Goal: Share content

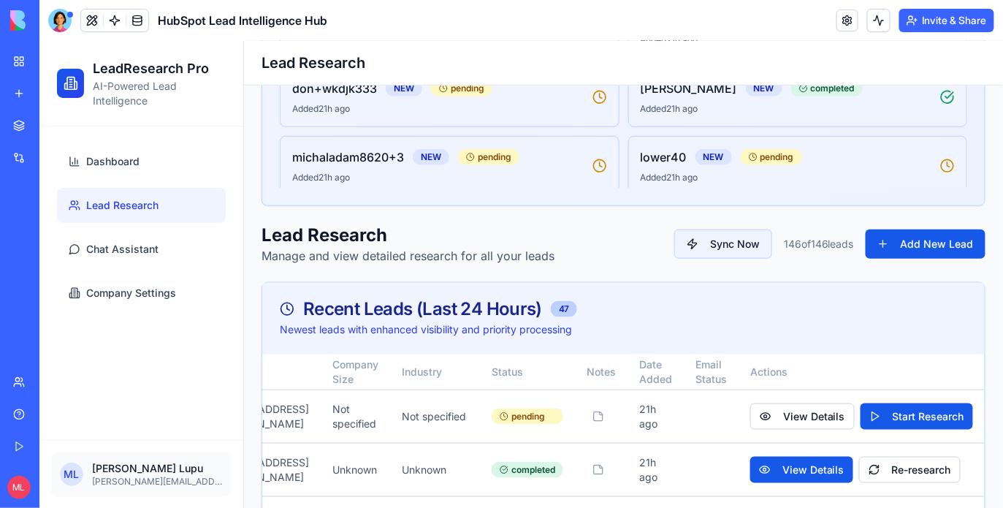
scroll to position [333, 0]
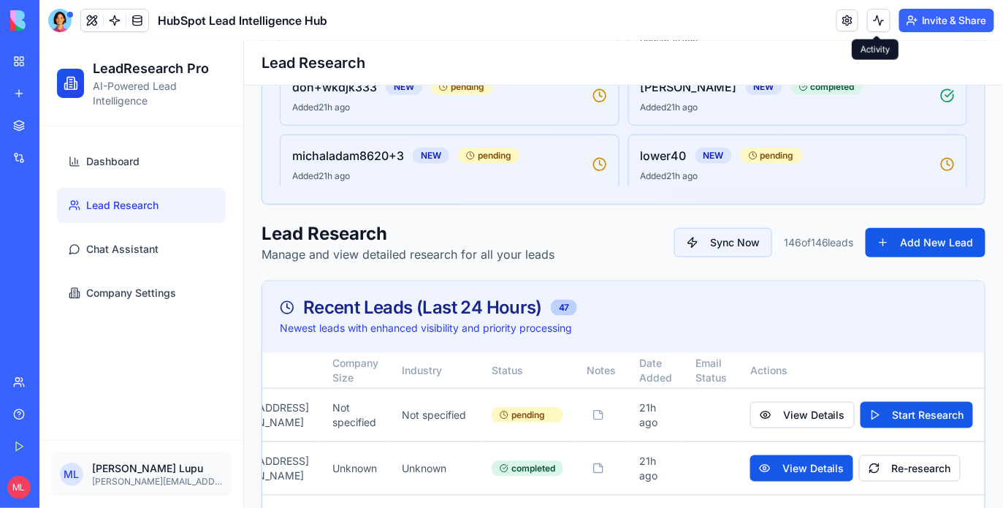
click at [858, 15] on div "Invite & Share" at bounding box center [916, 20] width 158 height 23
click at [870, 17] on button at bounding box center [878, 20] width 23 height 23
click at [878, 23] on button at bounding box center [878, 20] width 23 height 23
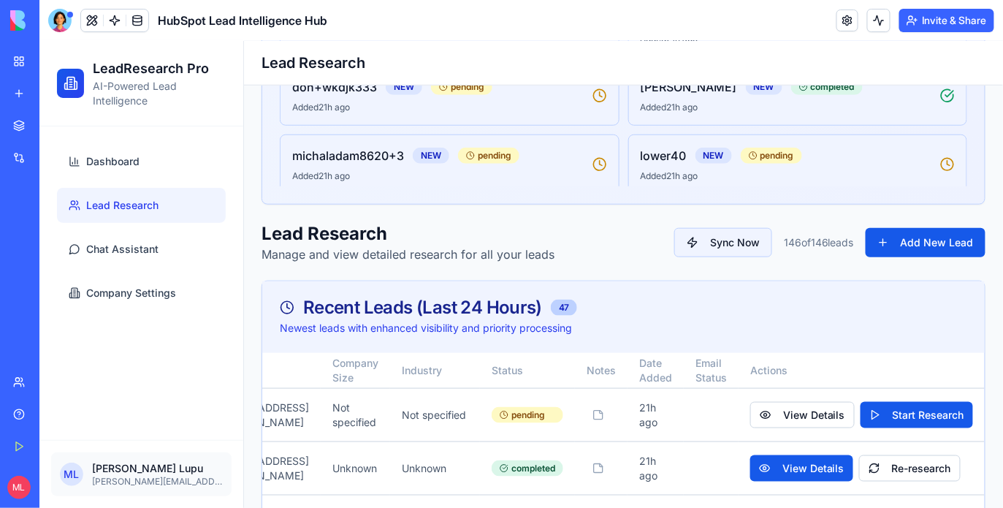
click at [878, 23] on button at bounding box center [878, 20] width 23 height 23
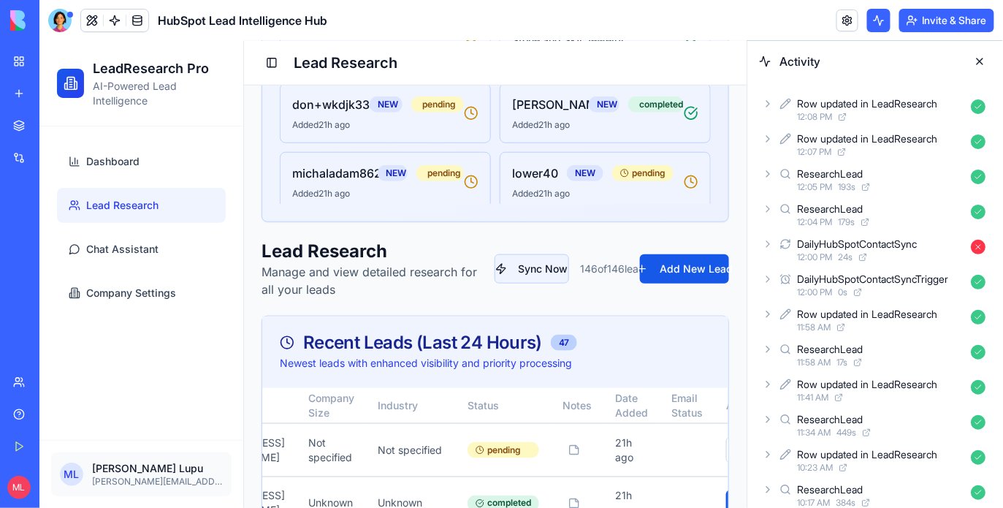
scroll to position [460, 0]
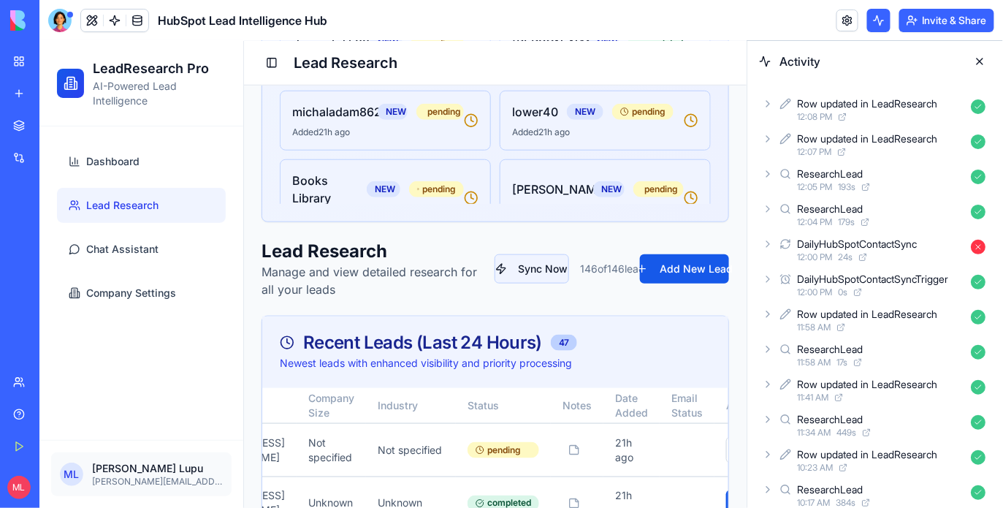
click at [982, 54] on button at bounding box center [979, 61] width 23 height 23
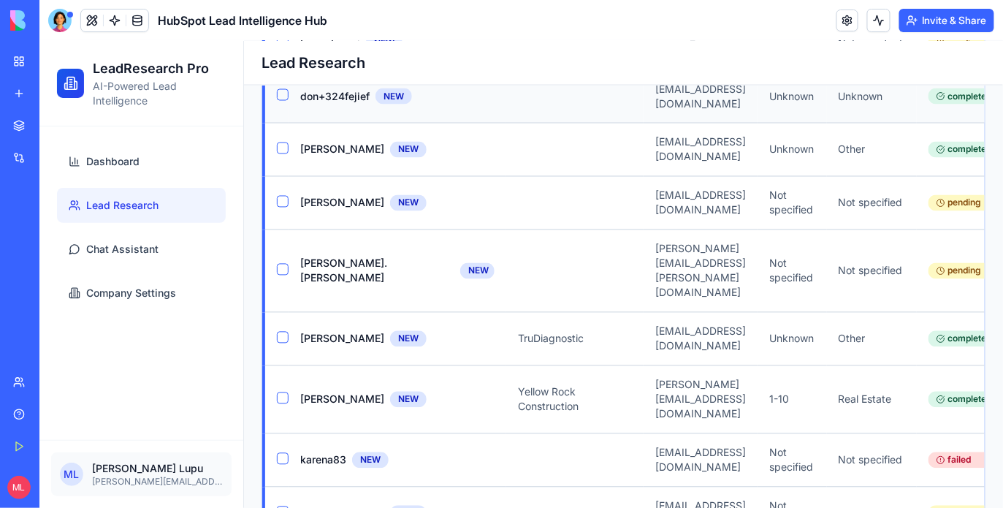
scroll to position [0, 0]
